Goal: Obtain resource: Obtain resource

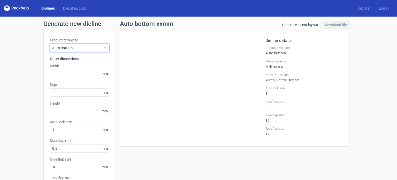
click at [103, 48] on icon at bounding box center [105, 48] width 4 height 4
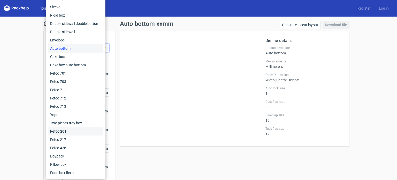
click at [71, 129] on div "Fefco 201" at bounding box center [75, 131] width 55 height 8
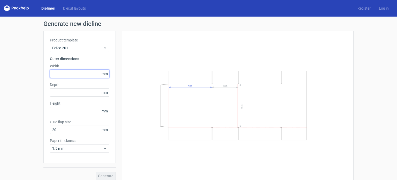
click at [59, 73] on input "text" at bounding box center [79, 74] width 59 height 8
type input "413"
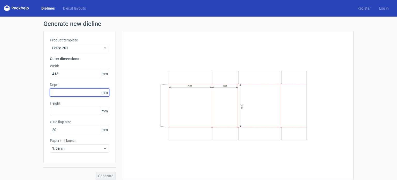
click at [63, 91] on input "text" at bounding box center [79, 92] width 59 height 8
type input "260"
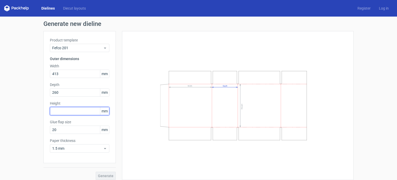
click at [66, 109] on input "text" at bounding box center [79, 111] width 59 height 8
type input "124"
click at [109, 176] on span "Generate" at bounding box center [106, 176] width 16 height 4
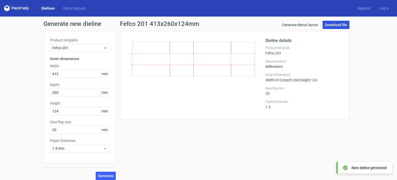
click at [339, 26] on link "Download file" at bounding box center [336, 25] width 27 height 8
